Goal: Information Seeking & Learning: Learn about a topic

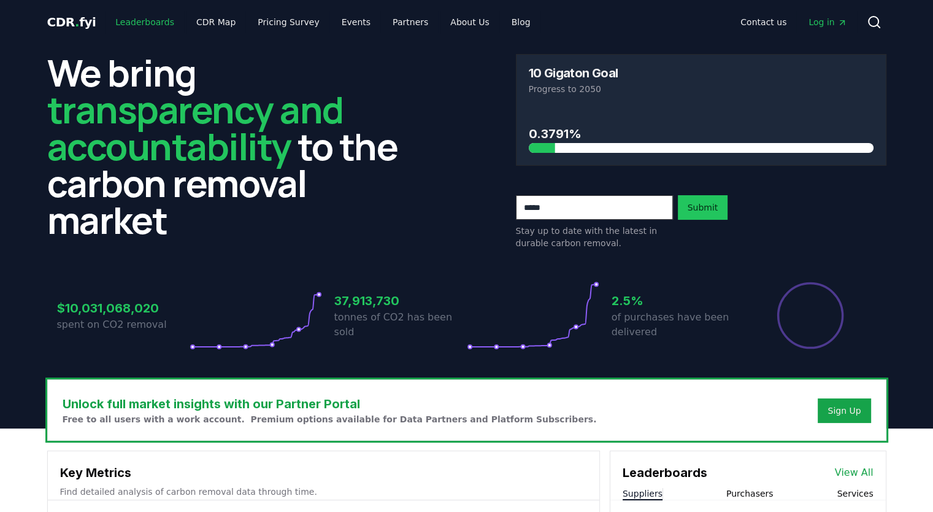
click at [134, 20] on link "Leaderboards" at bounding box center [144, 22] width 79 height 22
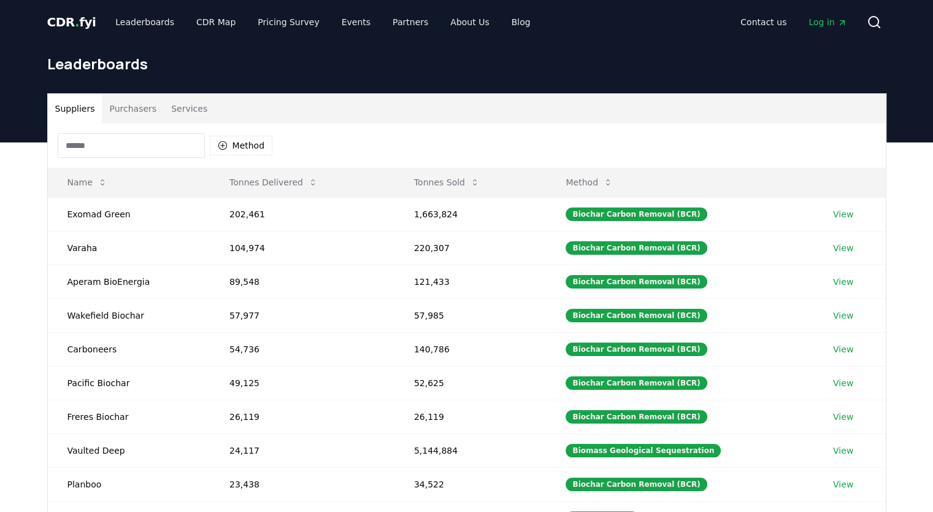
click at [136, 118] on button "Purchasers" at bounding box center [133, 108] width 62 height 29
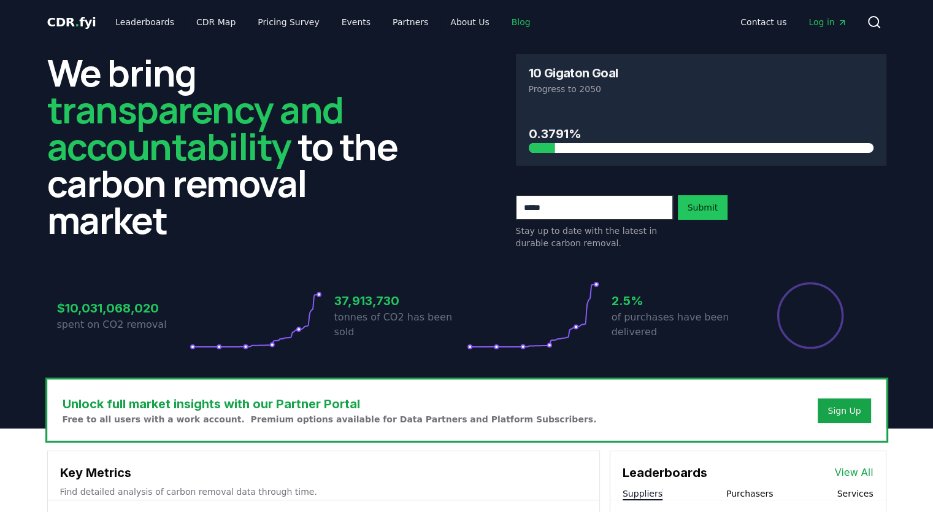
click at [502, 28] on link "Blog" at bounding box center [521, 22] width 39 height 22
click at [502, 29] on link "Blog" at bounding box center [521, 22] width 39 height 22
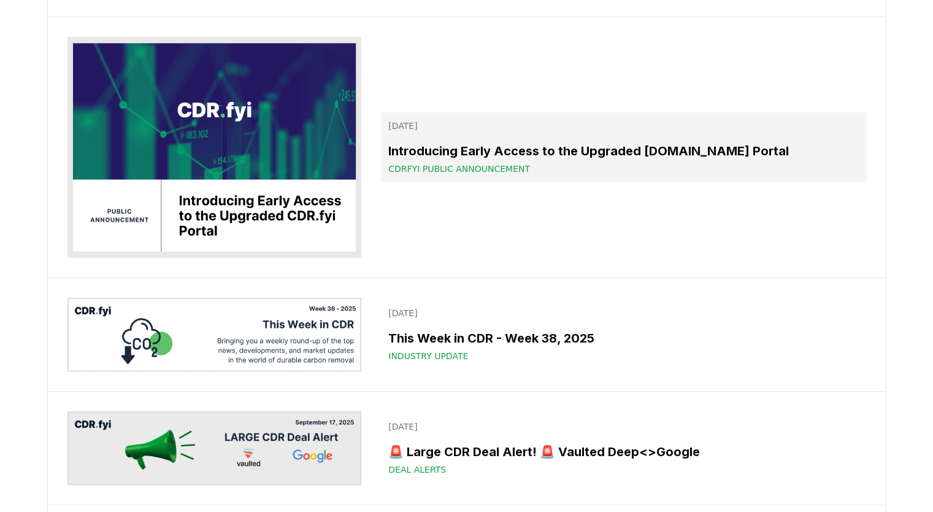
scroll to position [491, 0]
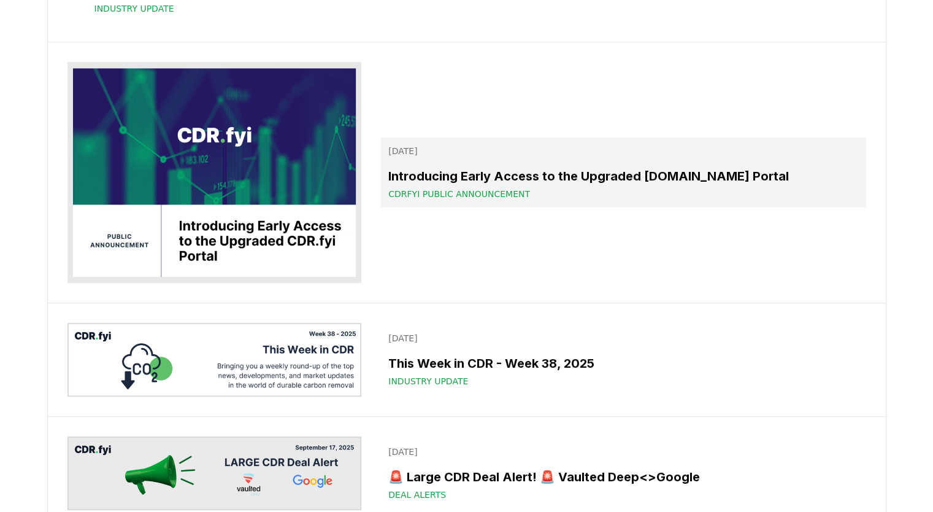
click at [604, 185] on h3 "Introducing Early Access to the Upgraded CDR.fyi Portal" at bounding box center [623, 176] width 470 height 18
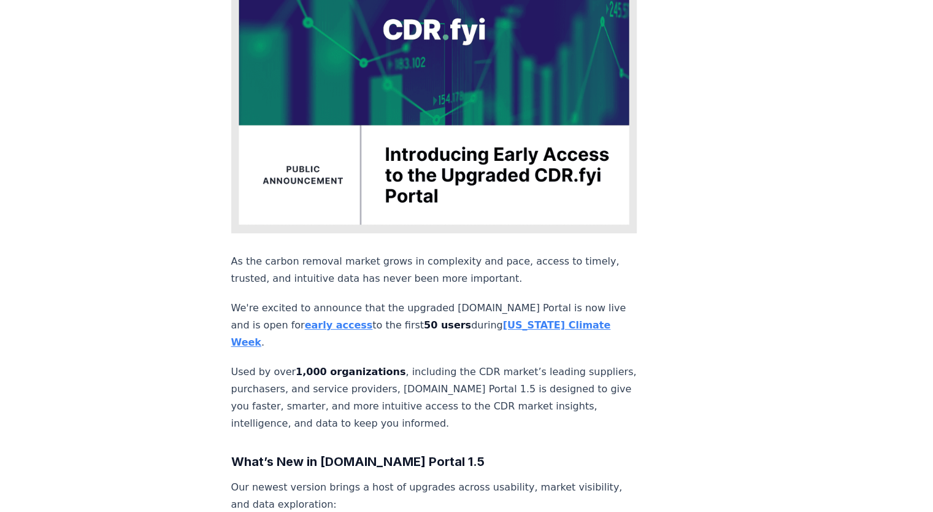
scroll to position [245, 0]
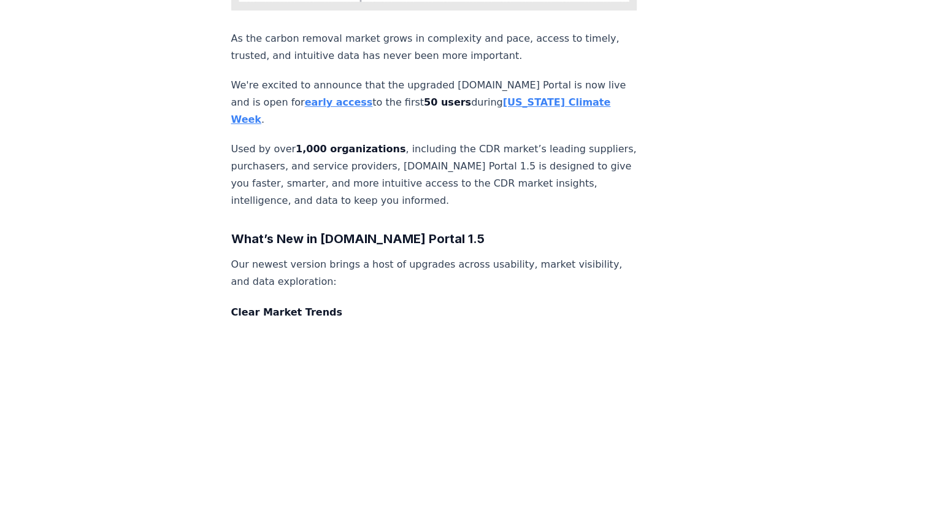
drag, startPoint x: 655, startPoint y: 226, endPoint x: 647, endPoint y: 256, distance: 30.5
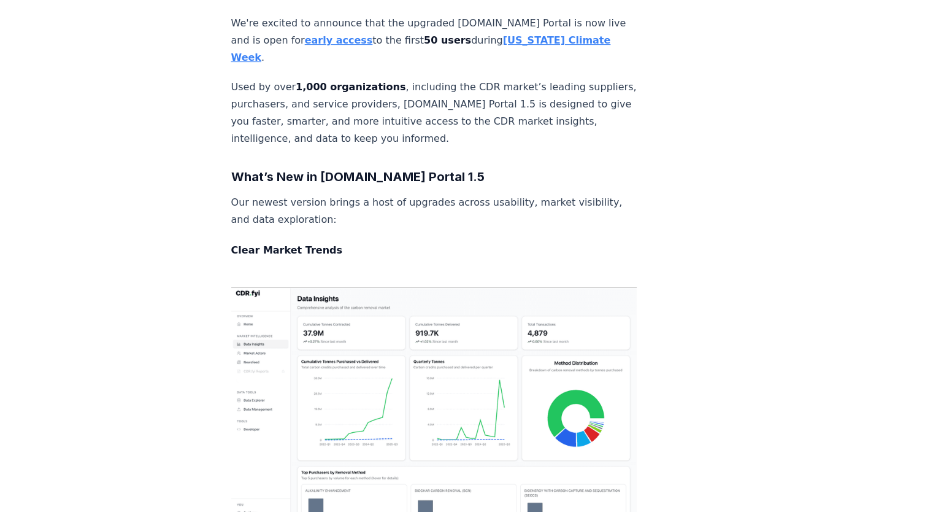
drag, startPoint x: 647, startPoint y: 256, endPoint x: 641, endPoint y: 275, distance: 20.6
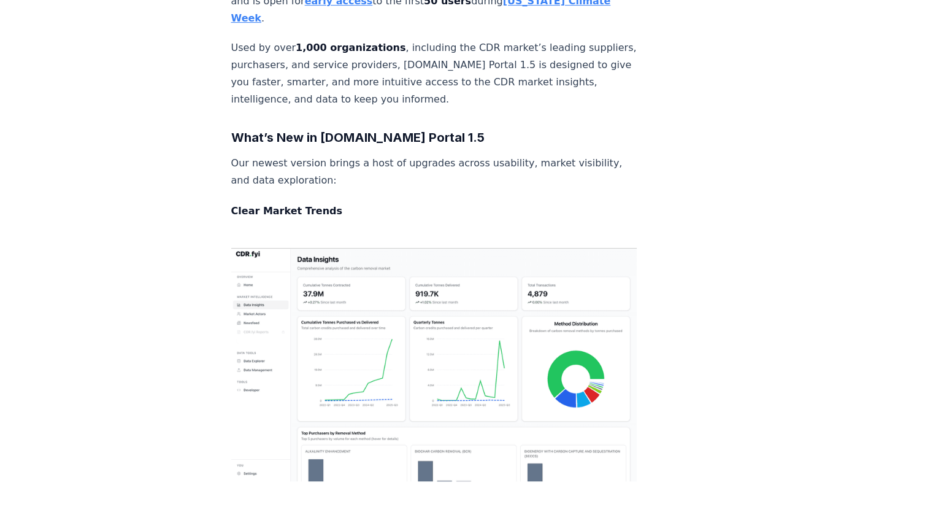
scroll to position [572, 0]
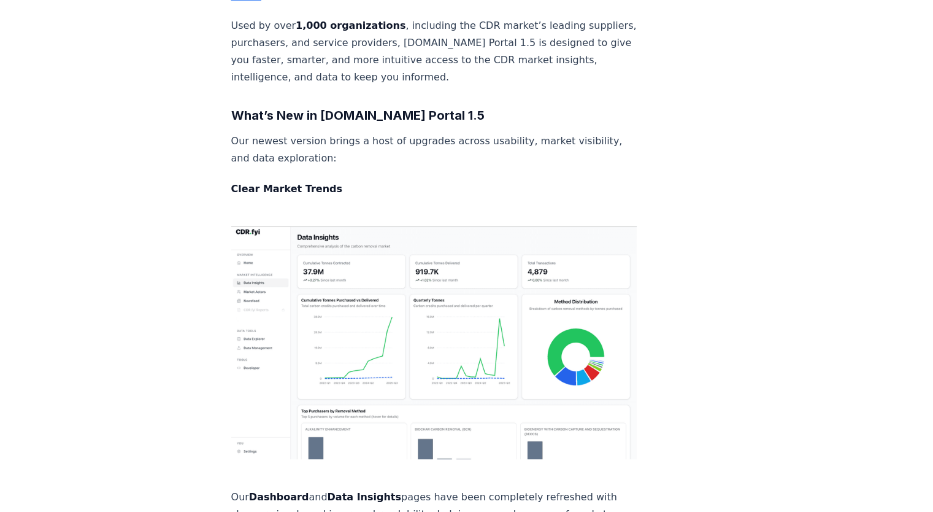
click at [300, 256] on img at bounding box center [434, 342] width 406 height 233
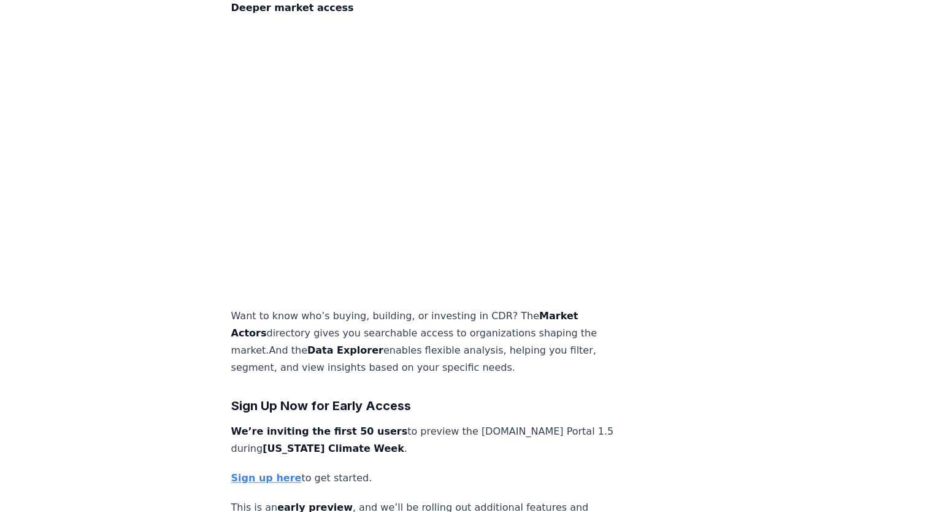
scroll to position [1614, 0]
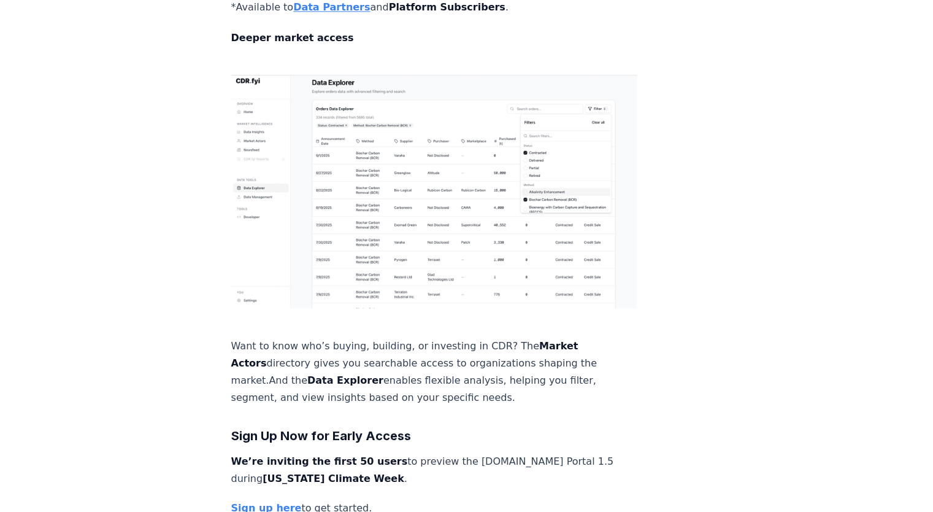
drag, startPoint x: 163, startPoint y: 294, endPoint x: 171, endPoint y: 250, distance: 45.5
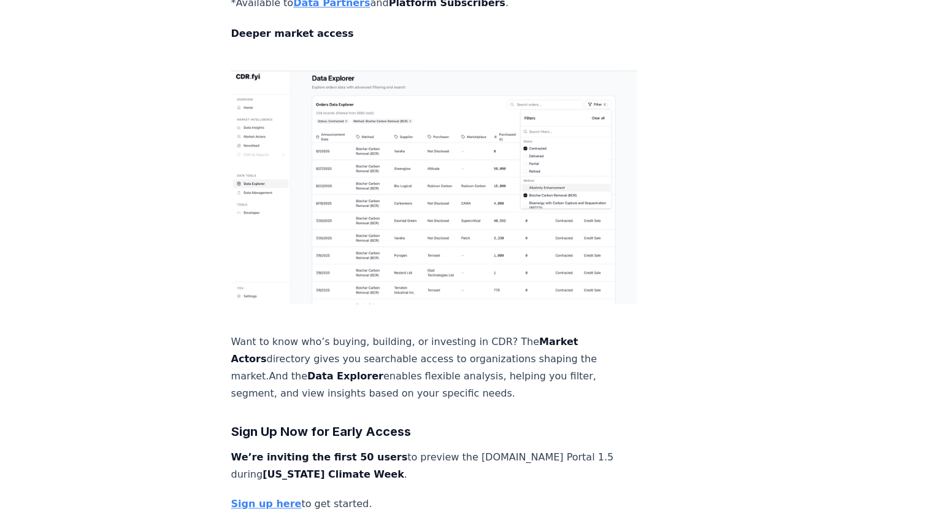
drag, startPoint x: 169, startPoint y: 268, endPoint x: 164, endPoint y: 285, distance: 17.3
